Goal: Task Accomplishment & Management: Manage account settings

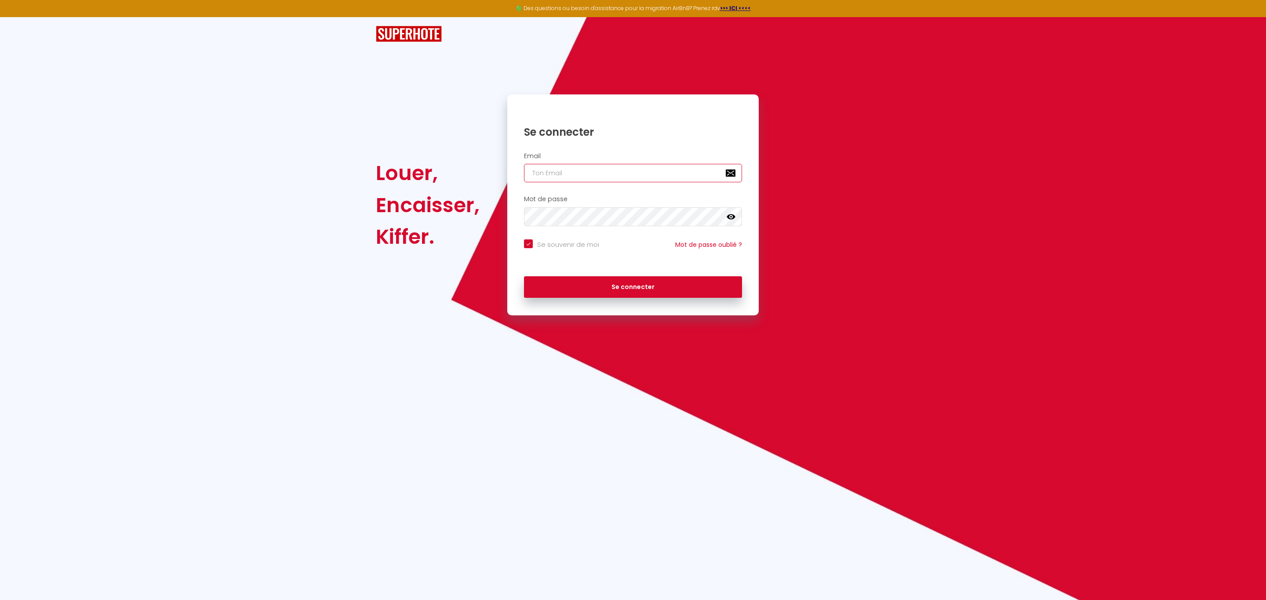
click at [604, 178] on input "email" at bounding box center [633, 173] width 218 height 18
type input "[EMAIL_ADDRESS][DOMAIN_NAME]"
click at [628, 280] on button "Se connecter" at bounding box center [633, 288] width 218 height 22
checkbox input "true"
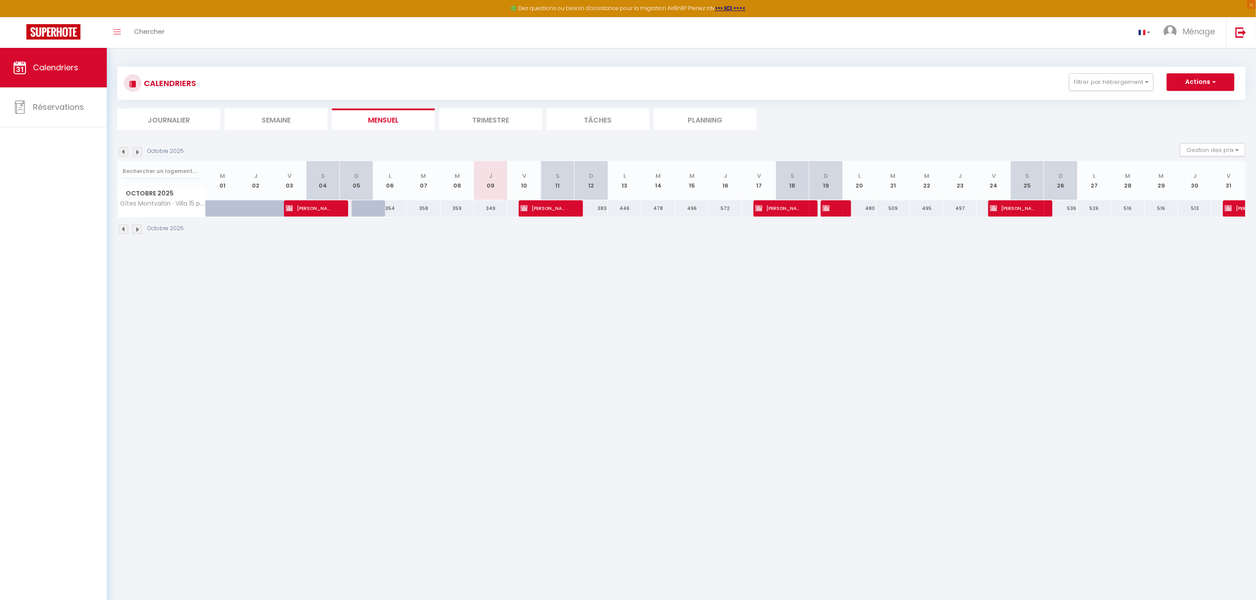
click at [140, 151] on img at bounding box center [137, 152] width 10 height 10
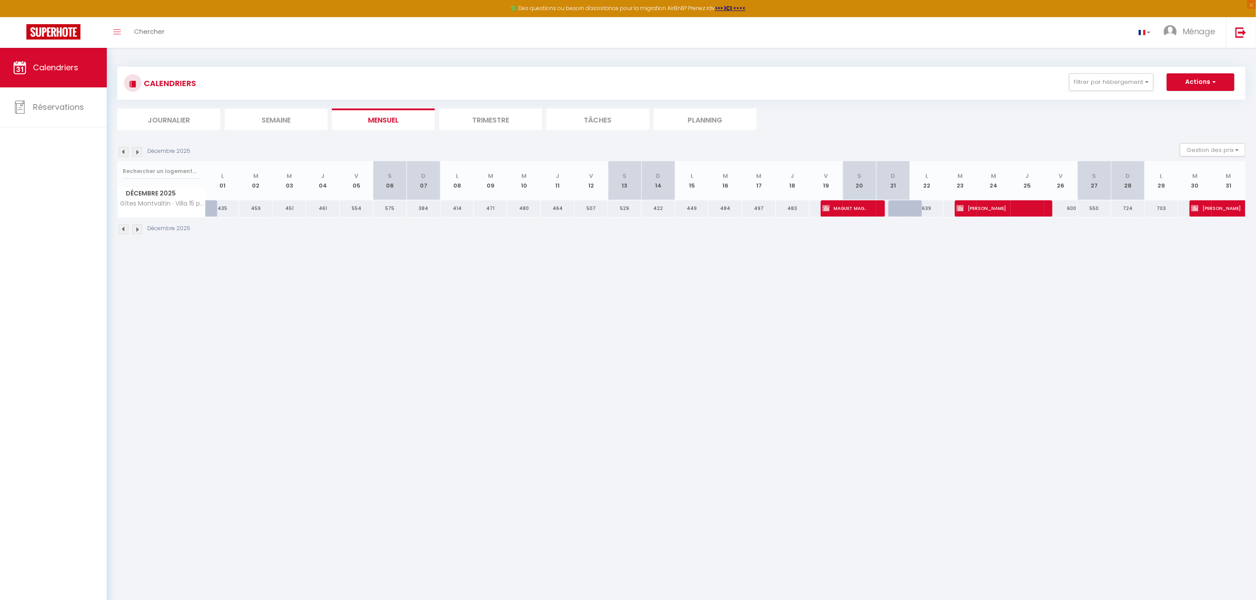
click at [140, 151] on img at bounding box center [137, 152] width 10 height 10
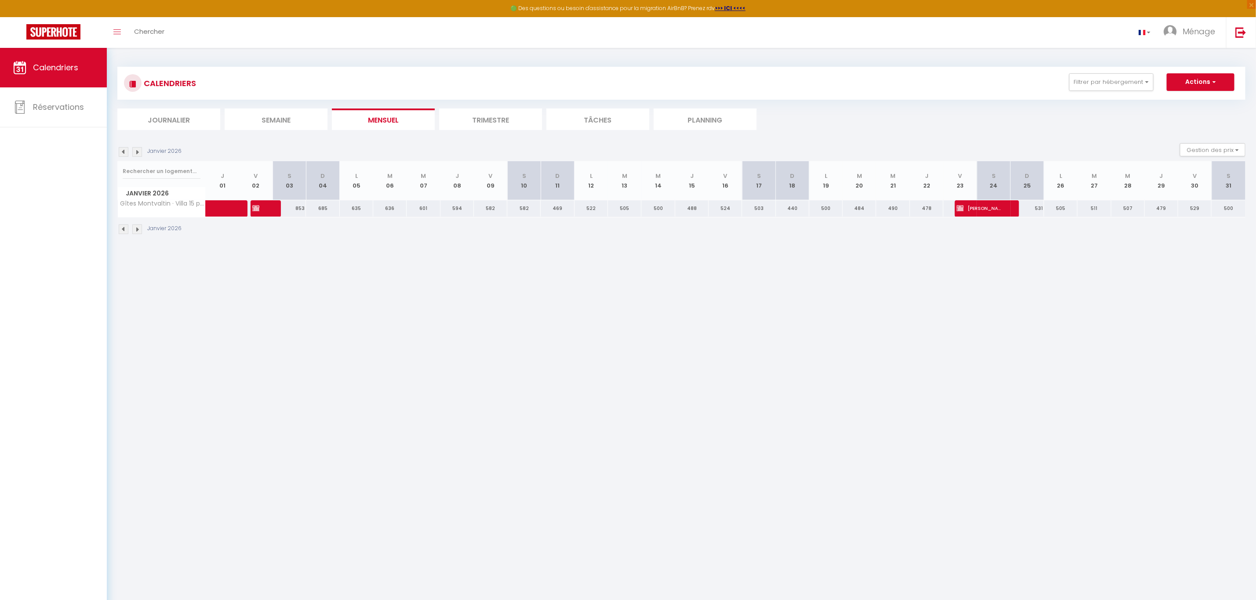
click at [140, 151] on img at bounding box center [137, 152] width 10 height 10
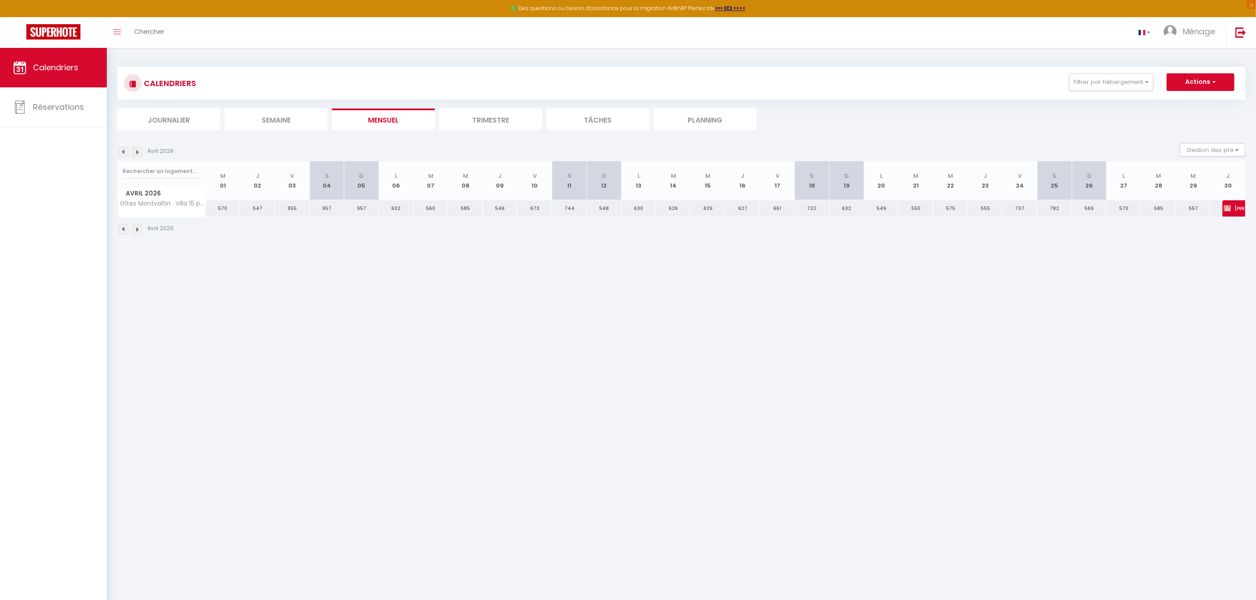
click at [140, 151] on img at bounding box center [137, 152] width 10 height 10
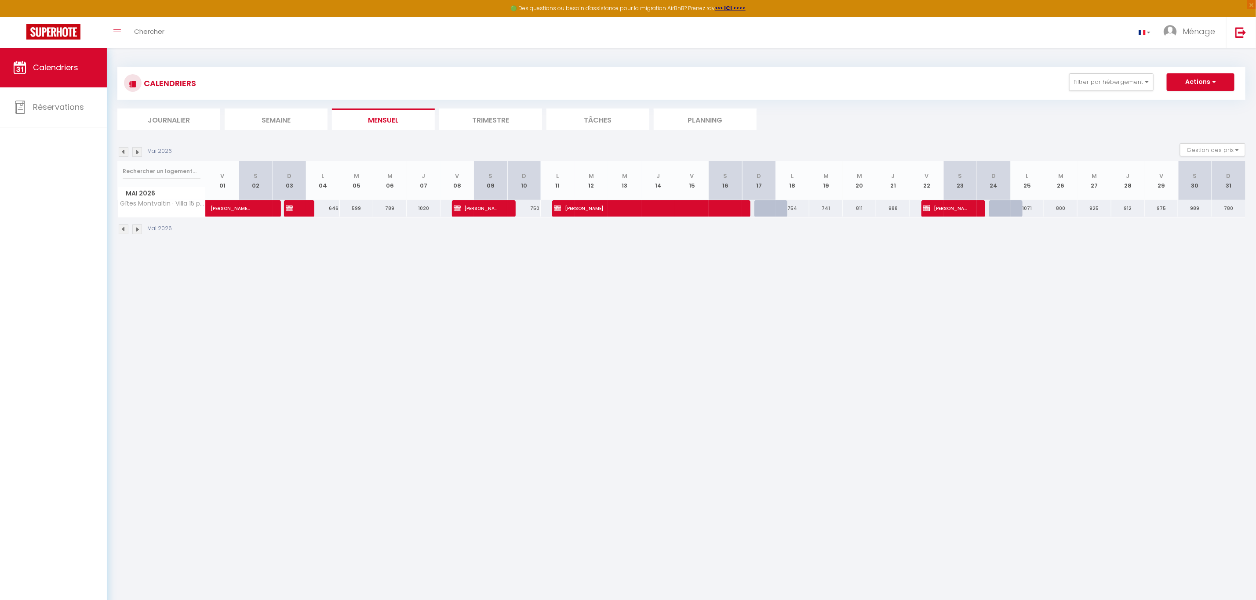
click at [140, 151] on img at bounding box center [137, 152] width 10 height 10
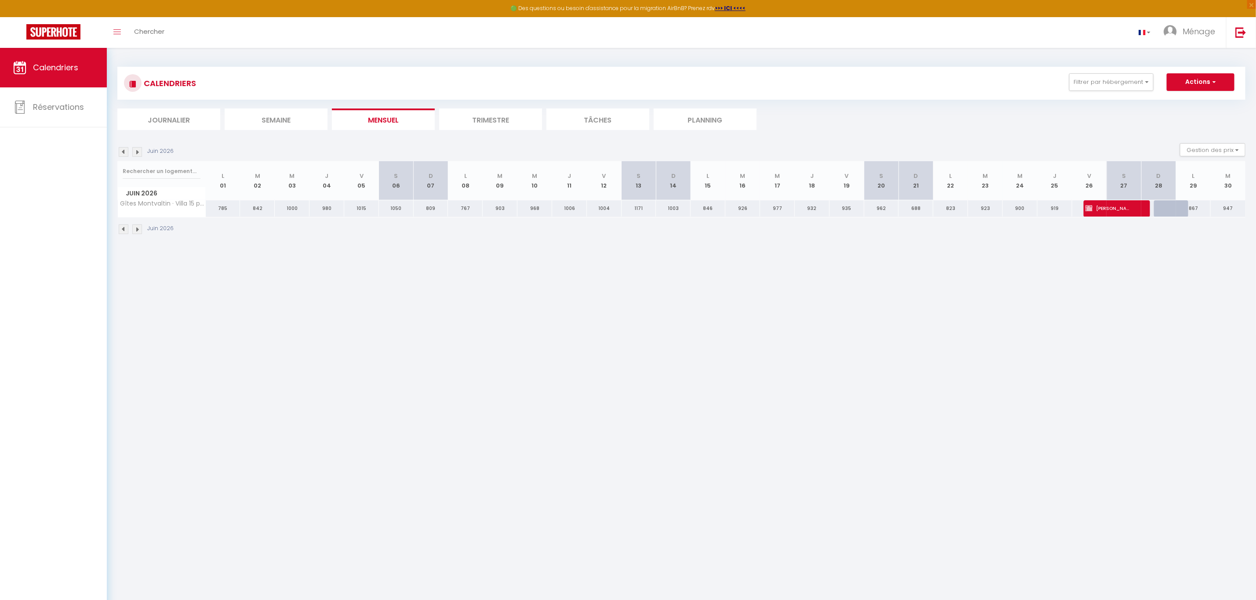
click at [123, 153] on img at bounding box center [124, 152] width 10 height 10
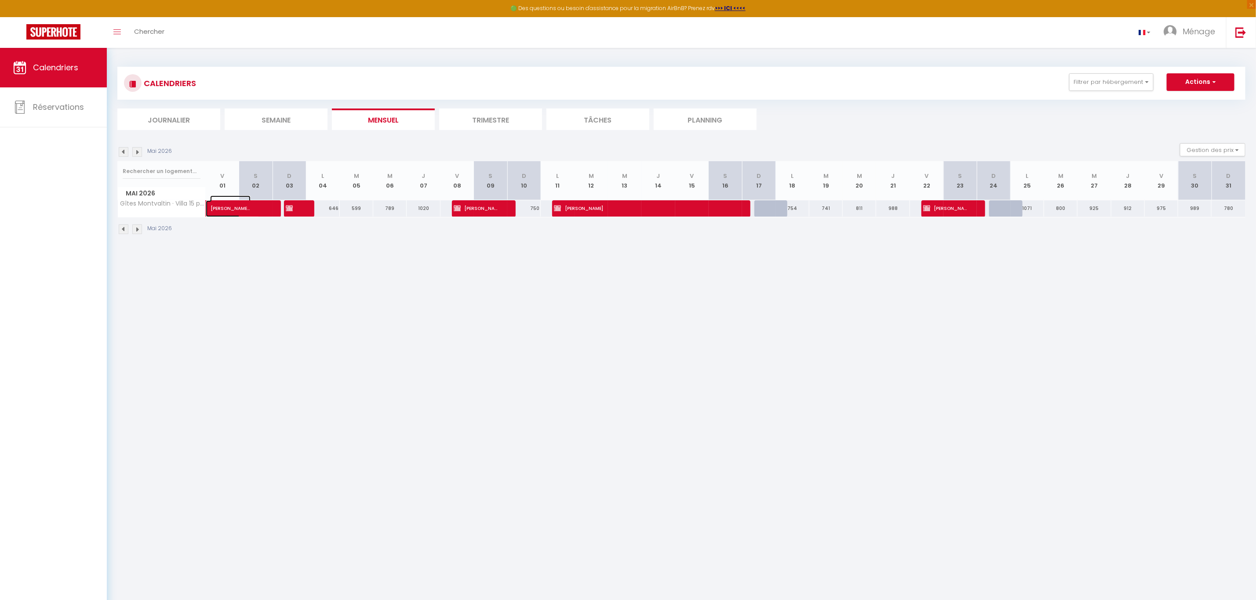
click at [254, 208] on span at bounding box center [239, 208] width 40 height 17
select select "KO"
select select "0"
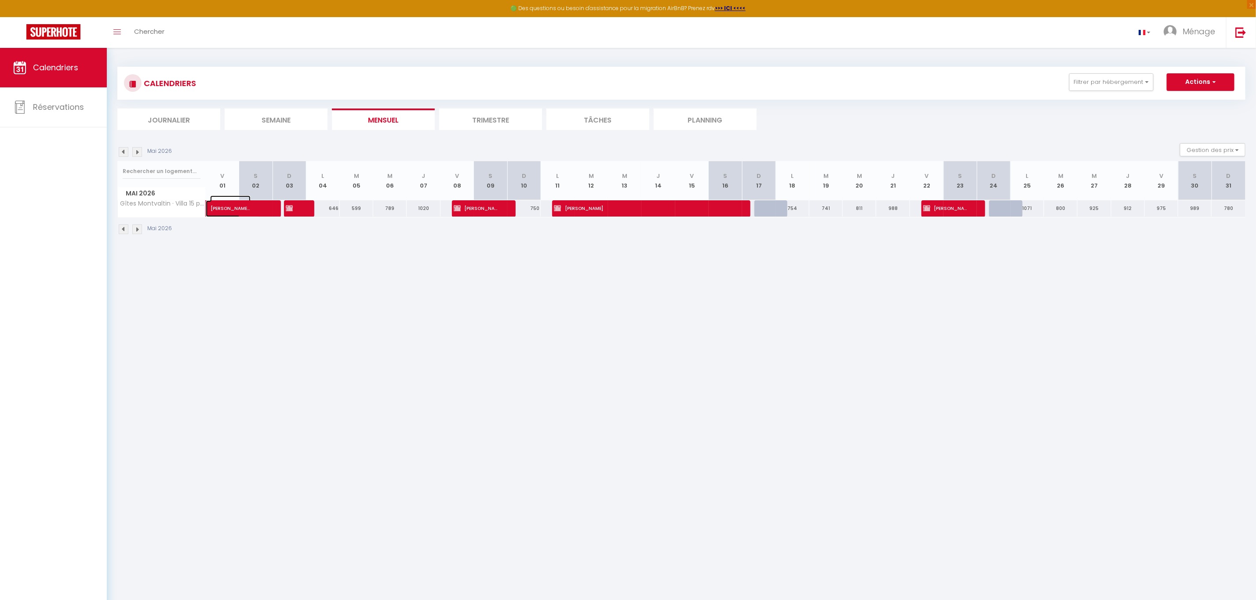
select select "1"
select select
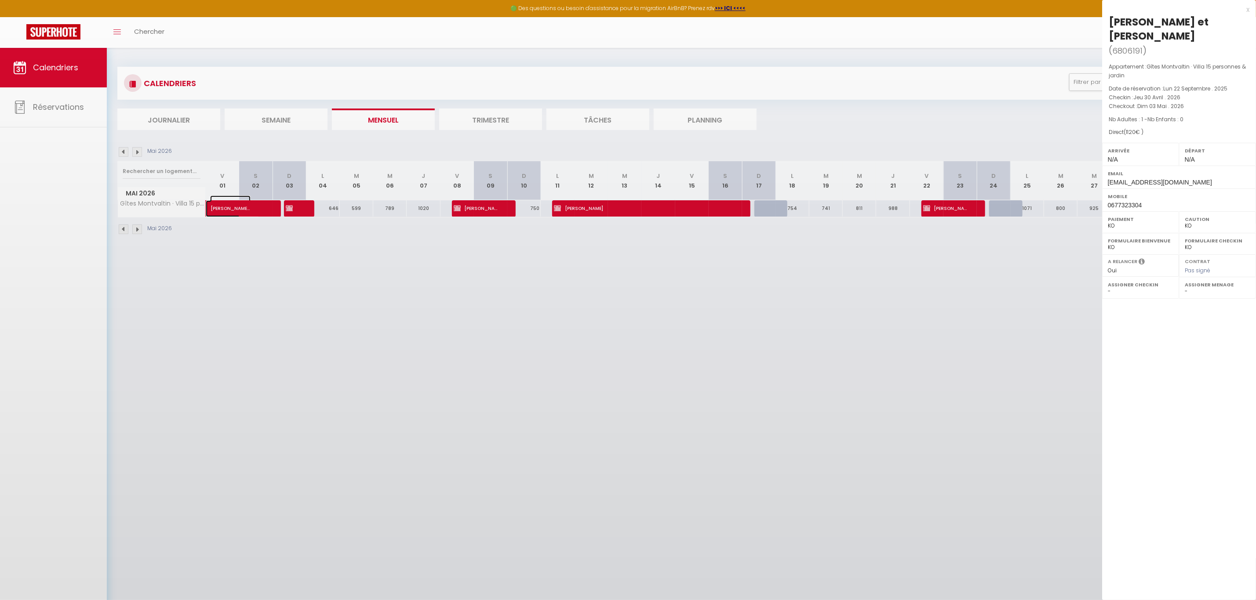
select select "52603"
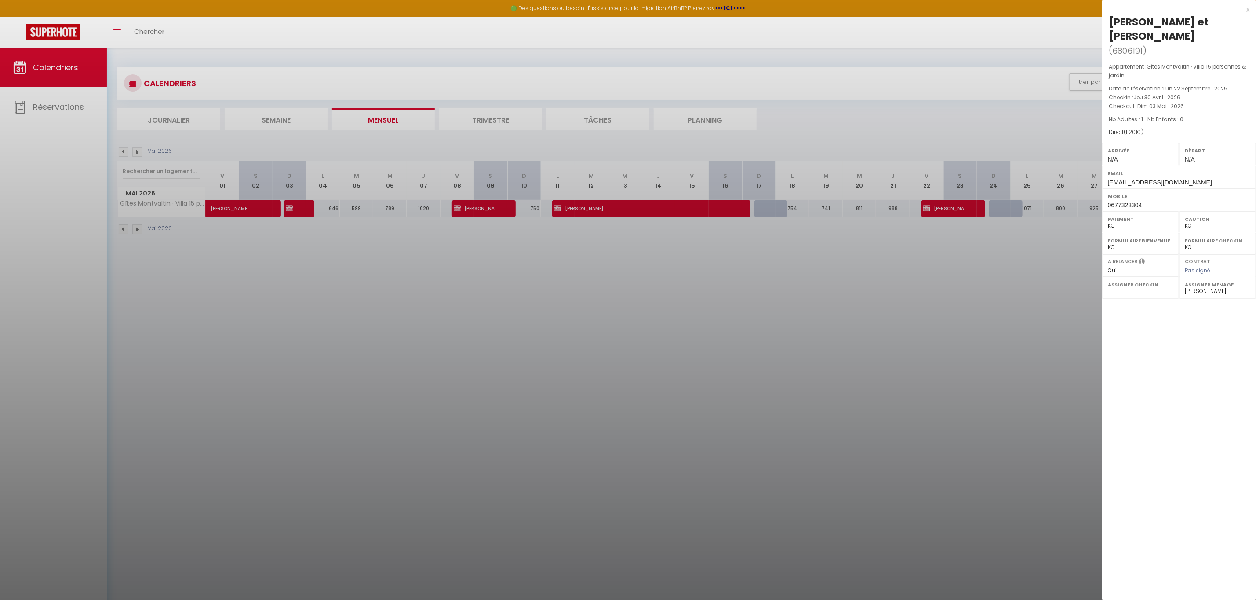
click at [1197, 293] on select "- [PERSON_NAME] [PERSON_NAME] Mourad El Hijiri [PERSON_NAME] [PERSON_NAME] [PER…" at bounding box center [1217, 291] width 65 height 8
drag, startPoint x: 1150, startPoint y: 324, endPoint x: 1150, endPoint y: 301, distance: 22.9
click at [1150, 324] on div "x [PERSON_NAME] et [PERSON_NAME] ( 6806191 ) Appartement : Gîtes Montvaltin · V…" at bounding box center [1179, 300] width 154 height 600
click at [1177, 98] on span "Jeu 30 Avril . 2026" at bounding box center [1156, 97] width 47 height 7
click at [1149, 285] on label "Assigner Checkin" at bounding box center [1140, 284] width 65 height 9
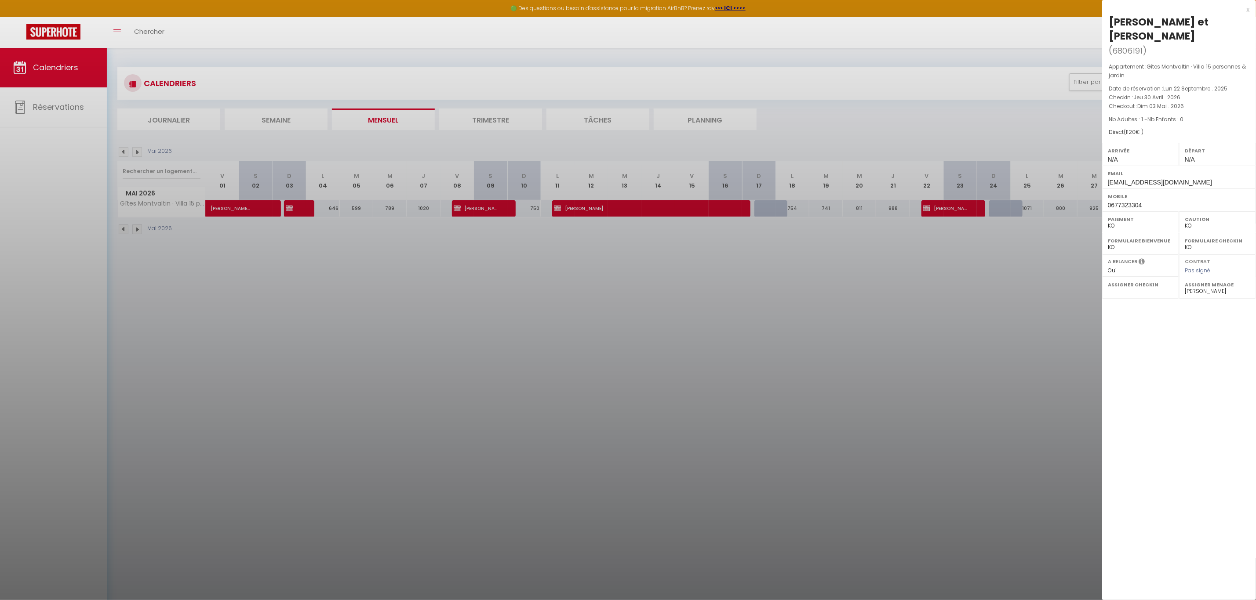
click at [333, 246] on div at bounding box center [628, 300] width 1256 height 600
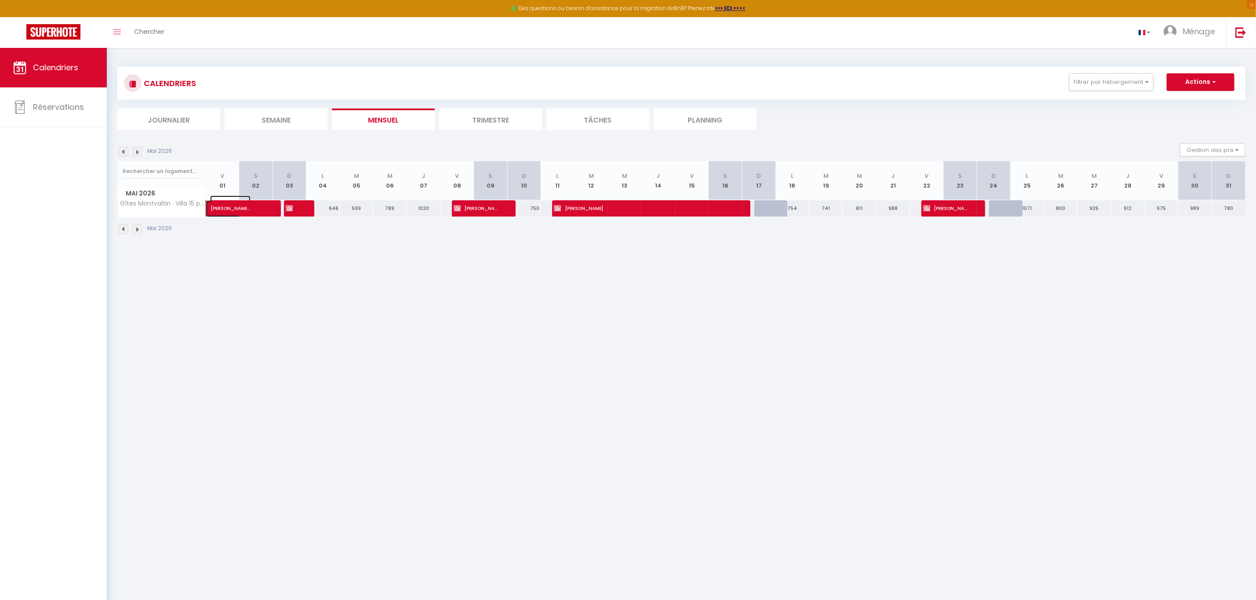
click at [238, 207] on span "[PERSON_NAME] et [PERSON_NAME]" at bounding box center [230, 204] width 40 height 17
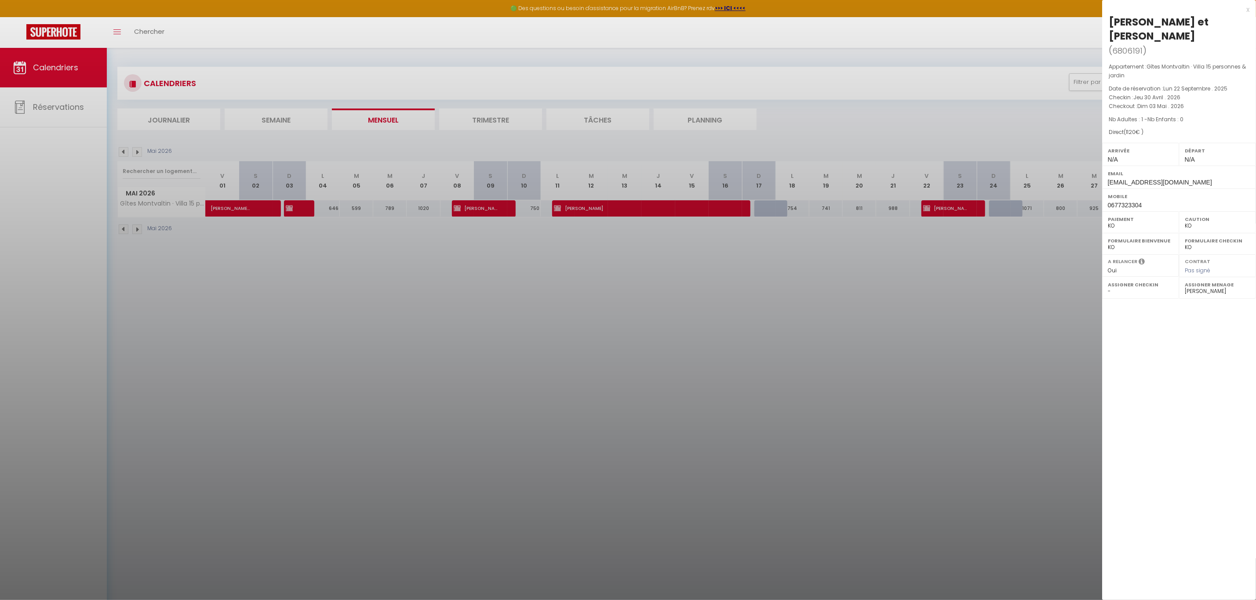
drag, startPoint x: 239, startPoint y: 207, endPoint x: 1164, endPoint y: 483, distance: 965.0
click at [1164, 483] on div "x [PERSON_NAME] et [PERSON_NAME] ( 6806191 ) Appartement : Gîtes Montvaltin · V…" at bounding box center [1179, 300] width 154 height 600
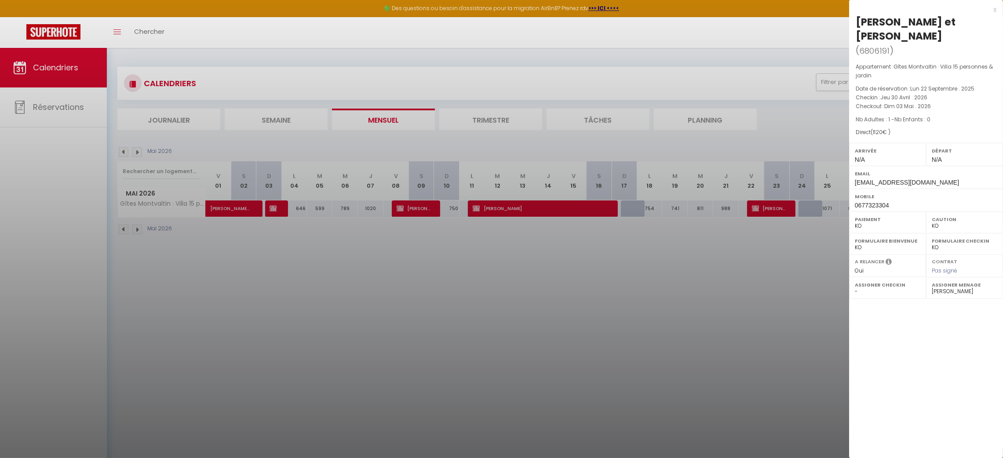
click at [768, 347] on div at bounding box center [501, 229] width 1003 height 458
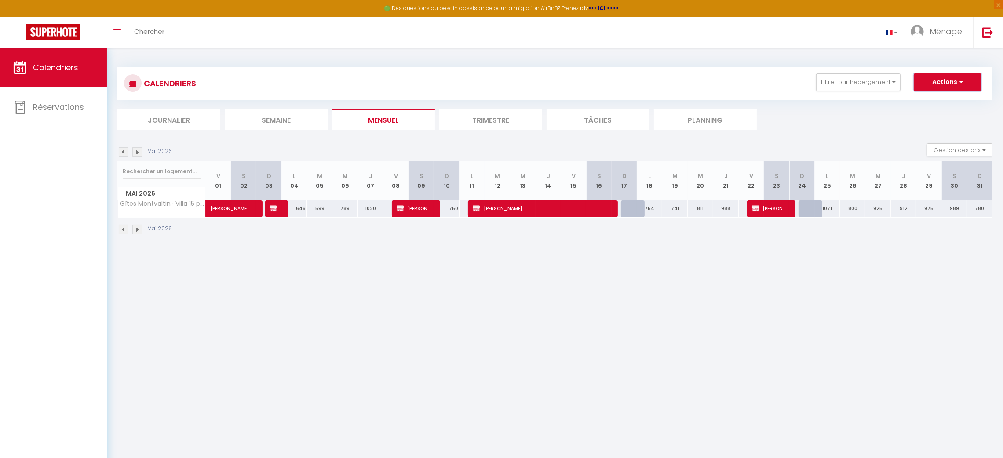
click at [949, 79] on button "Actions" at bounding box center [947, 82] width 68 height 18
click at [307, 316] on body "🟢 Des questions ou besoin d'assistance pour la migration AirBnB? Prenez rdv >>>…" at bounding box center [501, 277] width 1003 height 458
